Goal: Navigation & Orientation: Find specific page/section

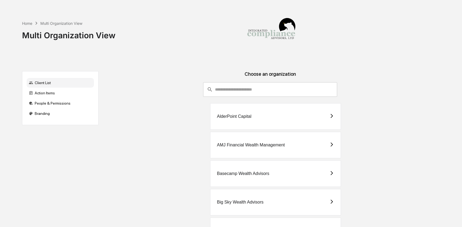
click at [227, 58] on div "Home Multi Organization View Multi Organization View" at bounding box center [230, 31] width 416 height 62
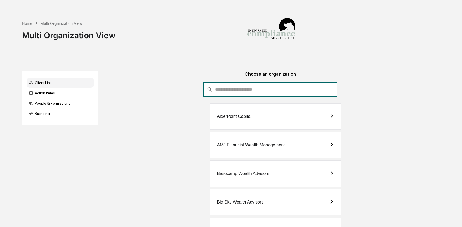
click at [220, 91] on input "consultant-dashboard__filter-organizations-search-bar" at bounding box center [276, 89] width 122 height 15
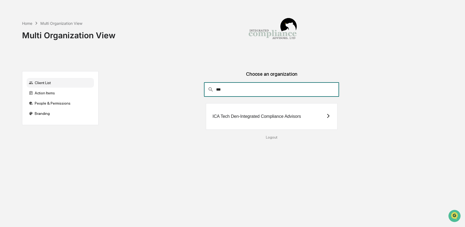
type input "***"
click at [222, 121] on div "ICA Tech Den-Integrated Compliance Advisors" at bounding box center [272, 116] width 132 height 26
